Goal: Information Seeking & Learning: Find specific fact

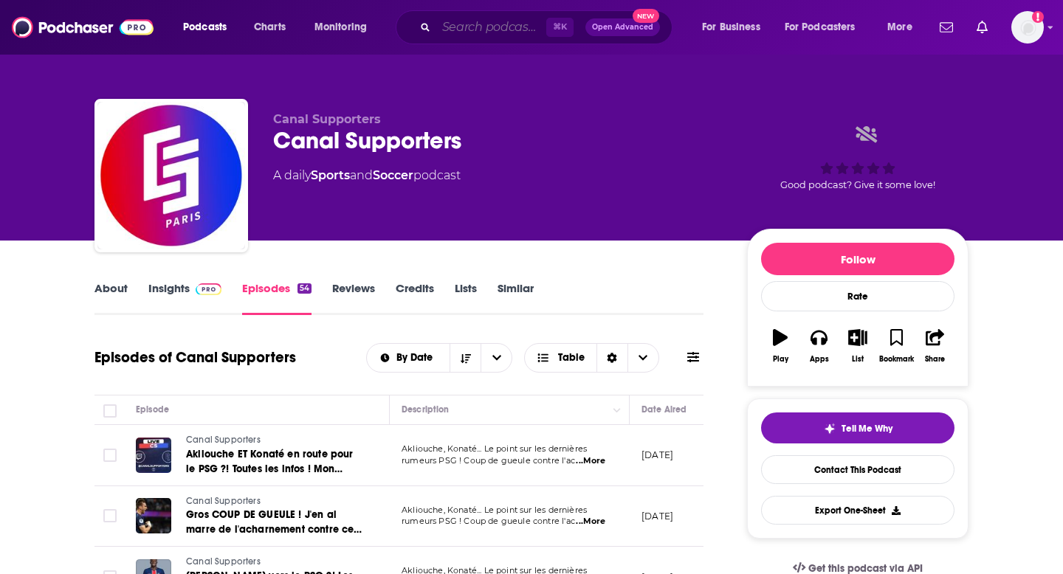
click at [481, 35] on input "Search podcasts, credits, & more..." at bounding box center [491, 28] width 110 height 24
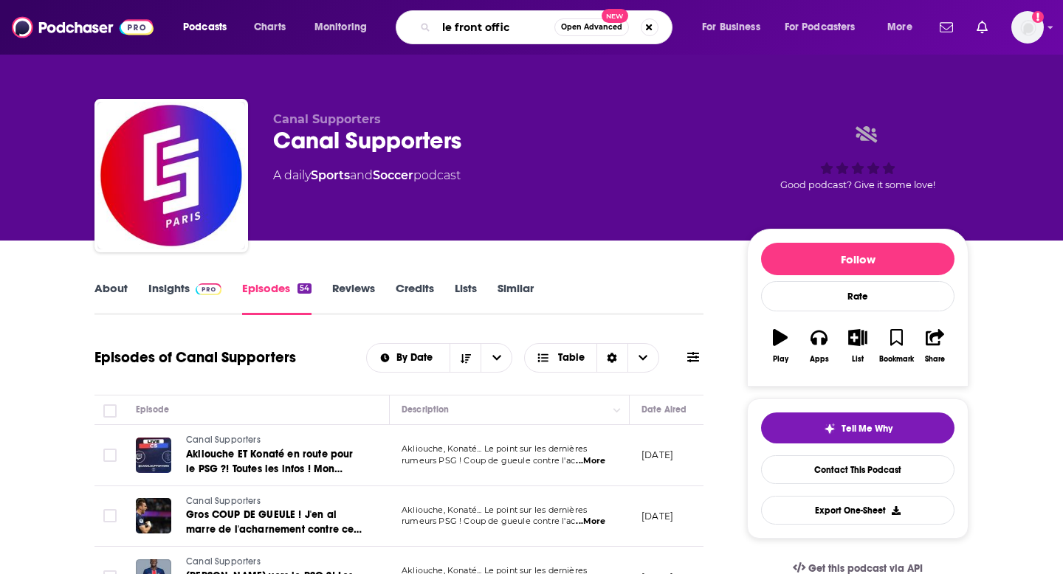
type input "le front office"
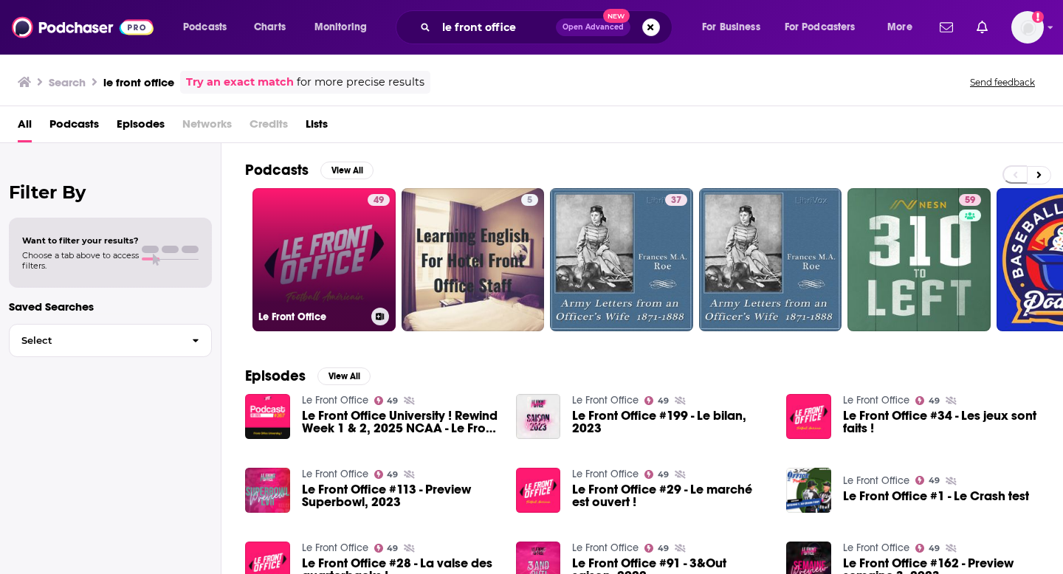
click at [334, 256] on link "49 Le Front Office" at bounding box center [324, 259] width 143 height 143
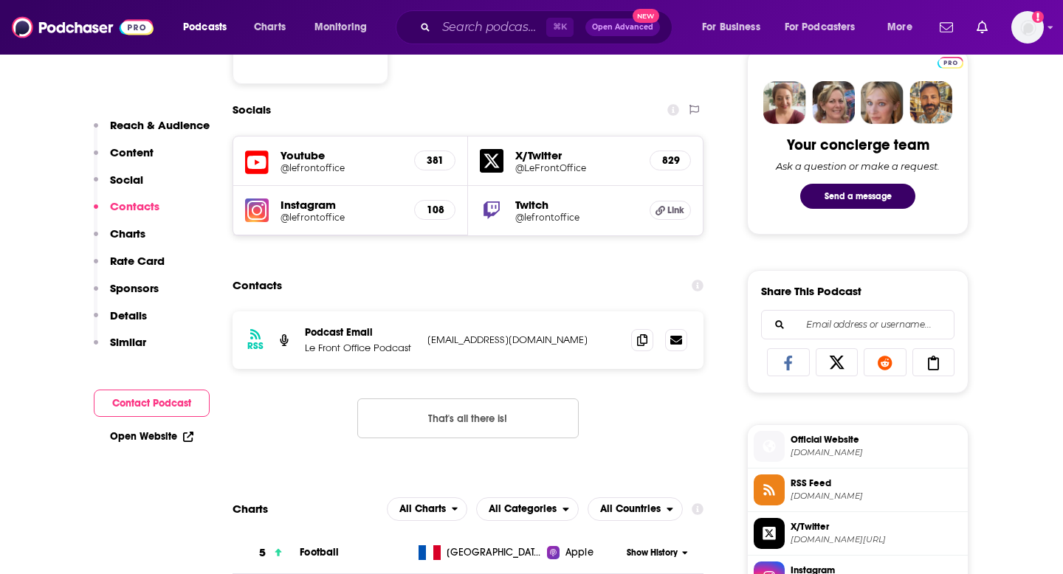
scroll to position [712, 0]
